Goal: Check status: Check status

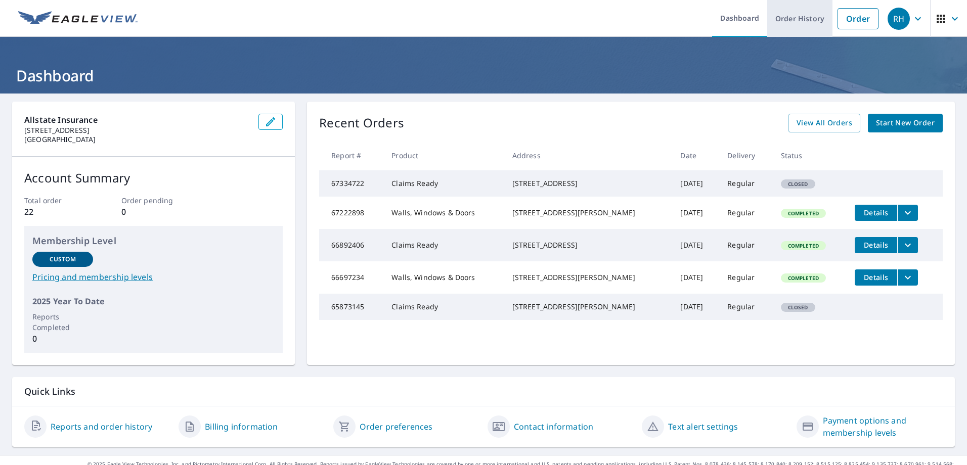
click at [794, 19] on link "Order History" at bounding box center [799, 18] width 65 height 37
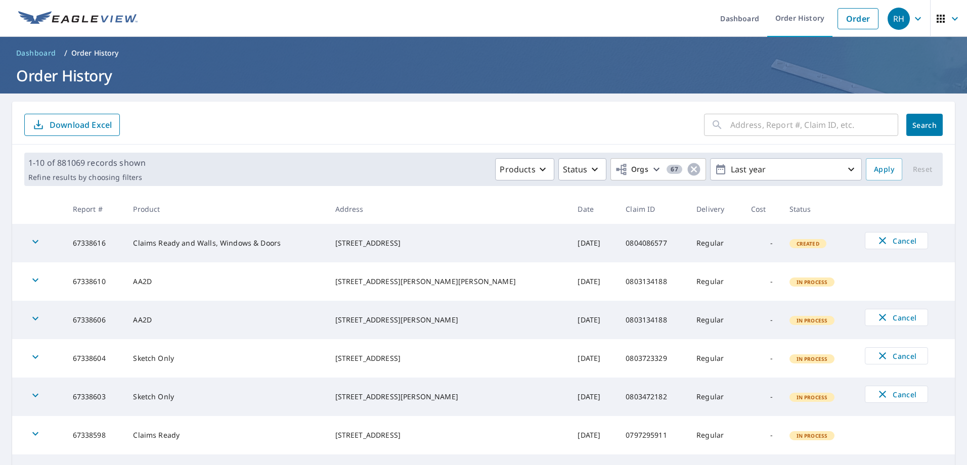
click at [38, 245] on icon "button" at bounding box center [35, 242] width 12 height 12
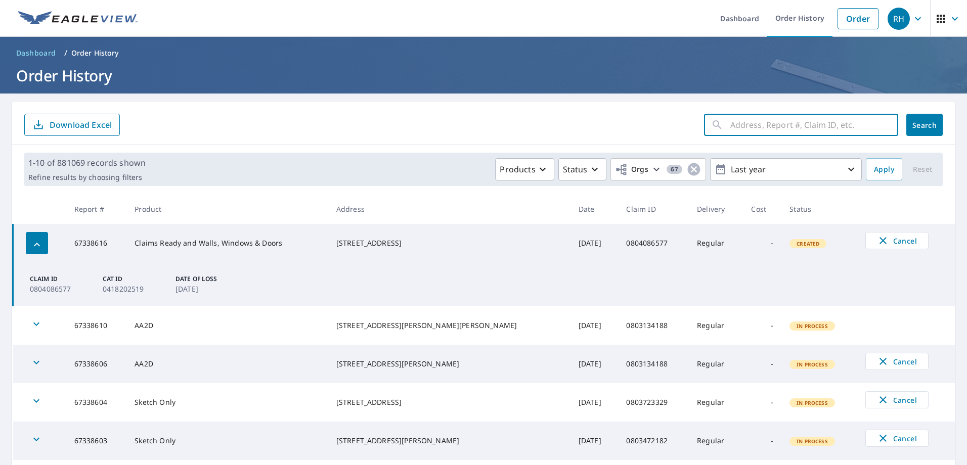
click at [751, 127] on input "text" at bounding box center [814, 125] width 168 height 28
paste input "1939 RED WAGON RD"
type input "1939 RED WAGON RD"
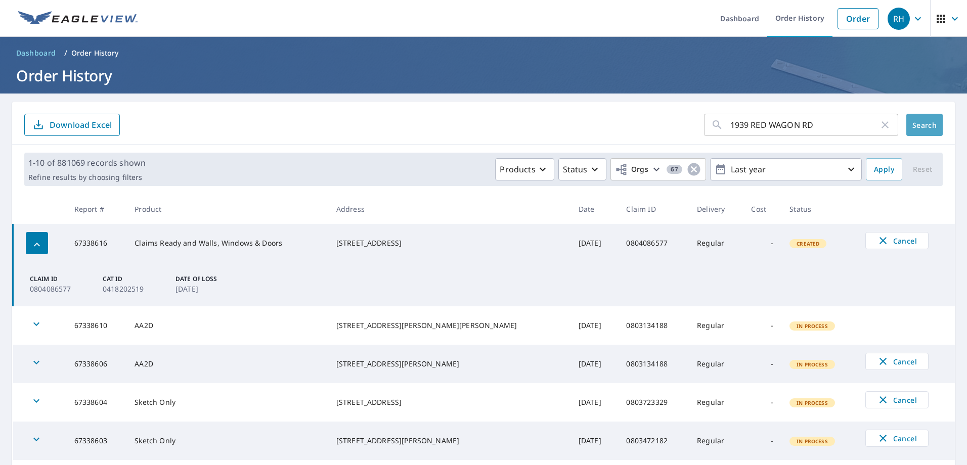
click at [916, 125] on span "Search" at bounding box center [924, 125] width 20 height 10
